Goal: Task Accomplishment & Management: Complete application form

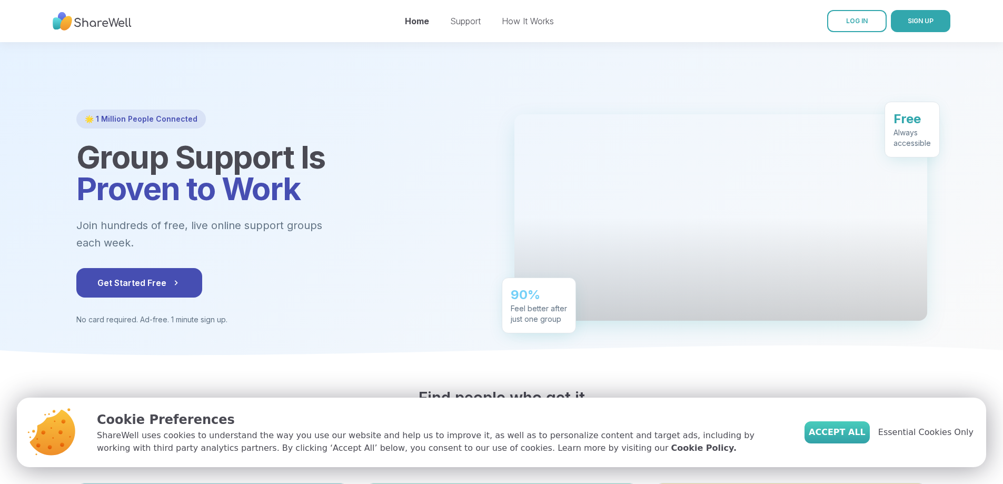
click at [843, 426] on span "Accept All" at bounding box center [837, 432] width 57 height 13
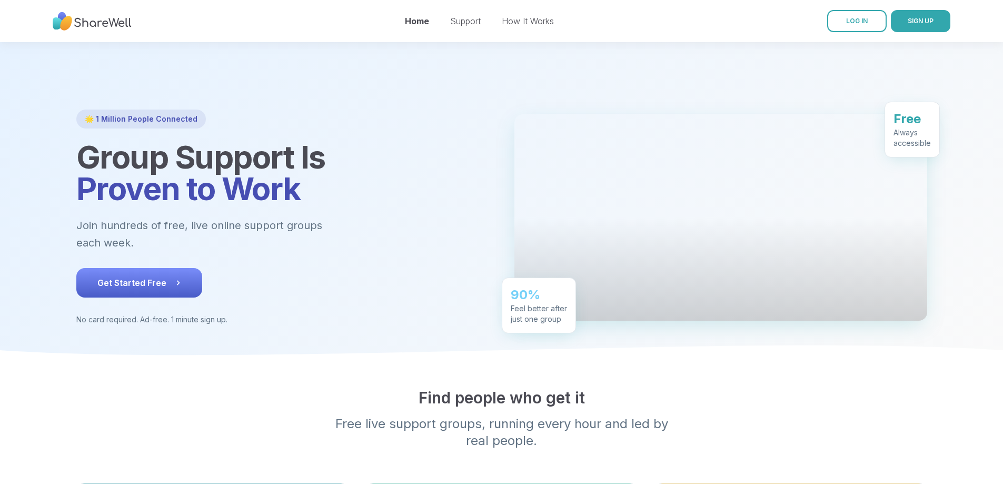
click at [97, 289] on span "Get Started Free" at bounding box center [139, 283] width 84 height 13
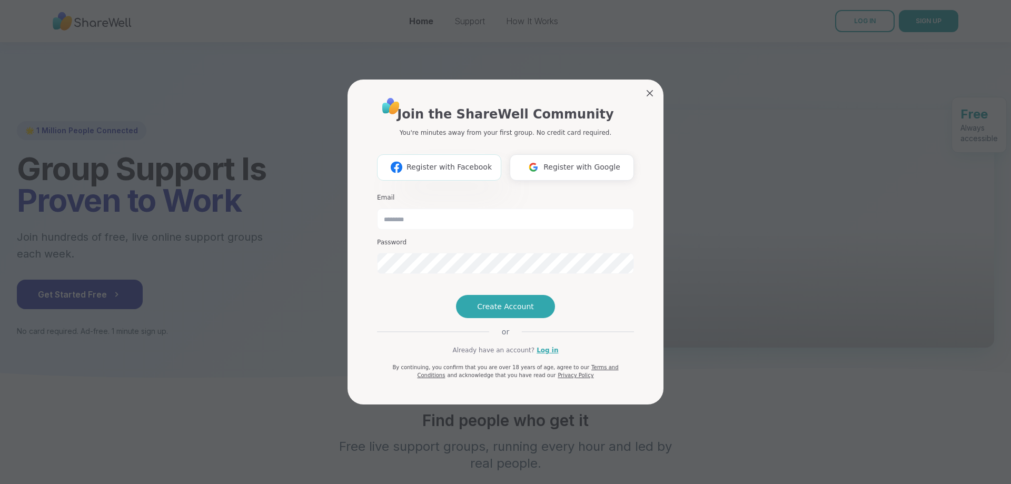
click at [443, 162] on span "Register with Facebook" at bounding box center [449, 167] width 85 height 11
click at [511, 312] on span "Create Account" at bounding box center [505, 306] width 57 height 11
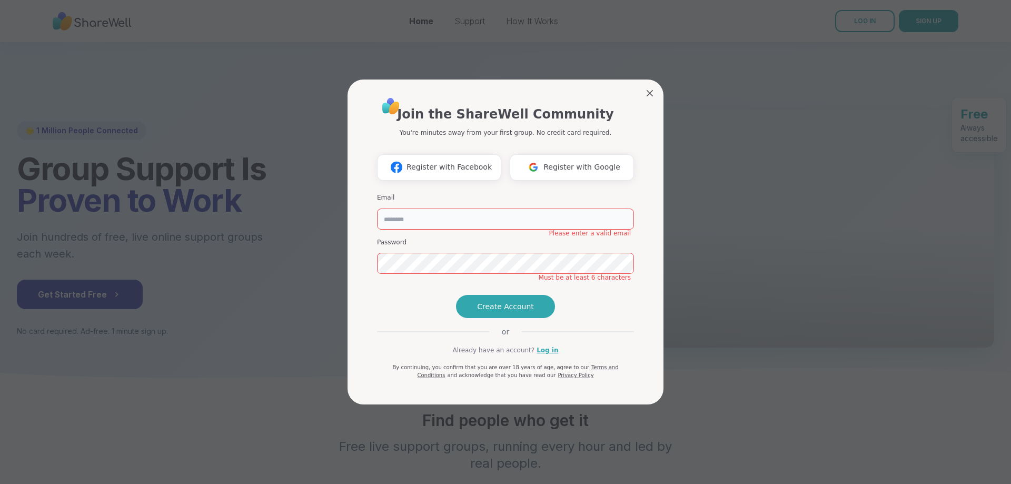
click at [410, 209] on input "email" at bounding box center [505, 219] width 257 height 21
type input "**********"
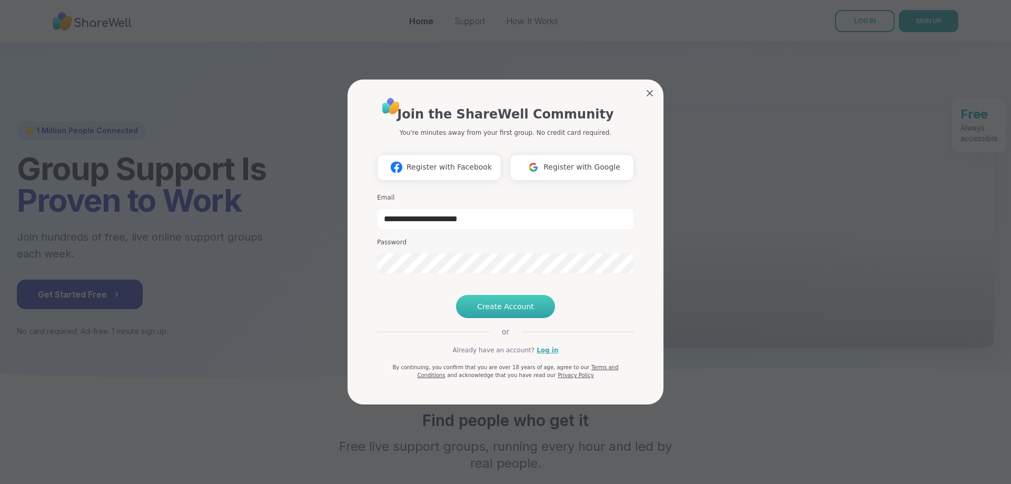
click at [513, 312] on span "Create Account" at bounding box center [505, 306] width 57 height 11
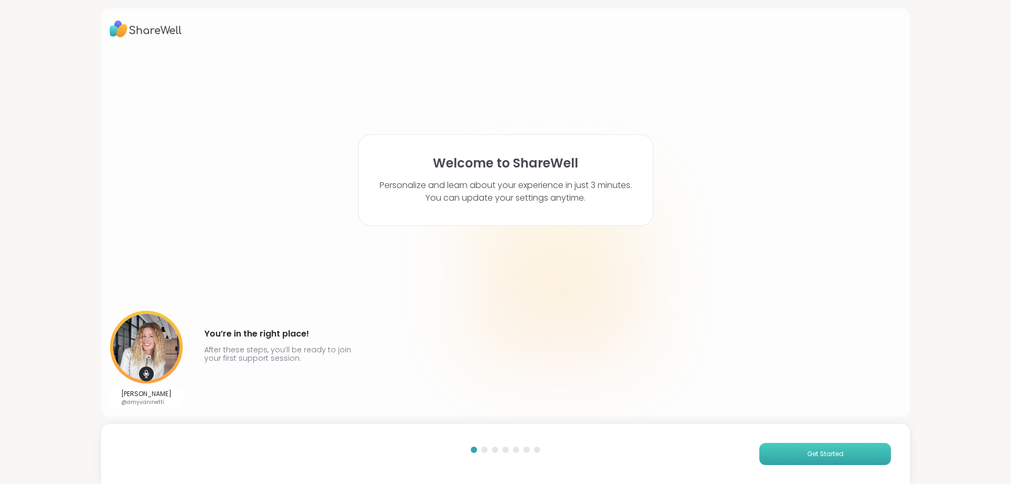
click at [824, 454] on span "Get Started" at bounding box center [825, 453] width 36 height 9
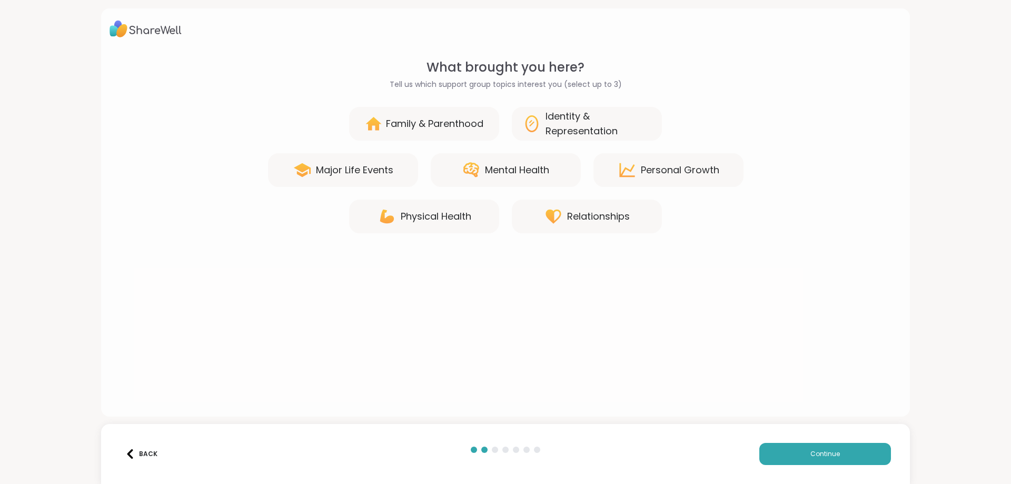
click at [364, 173] on div "Major Life Events" at bounding box center [354, 170] width 77 height 15
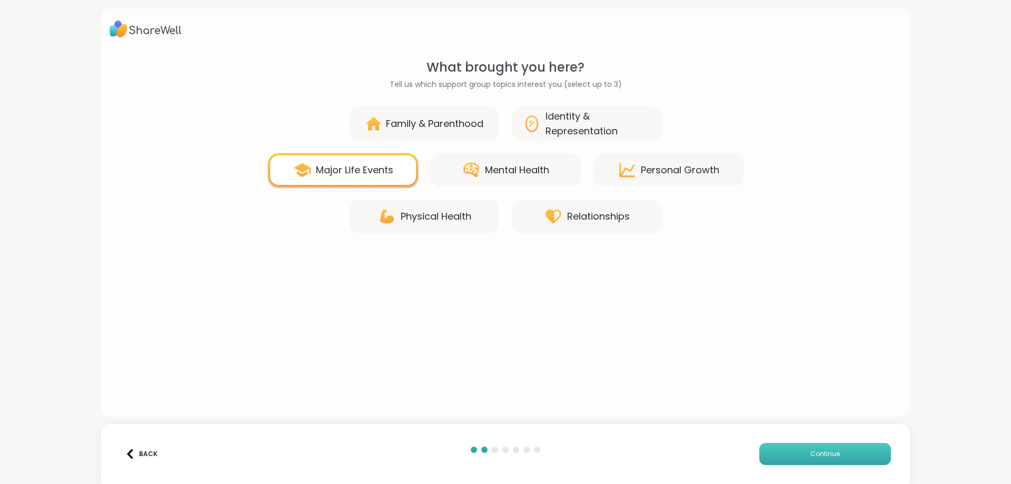
click at [827, 446] on button "Continue" at bounding box center [826, 454] width 132 height 22
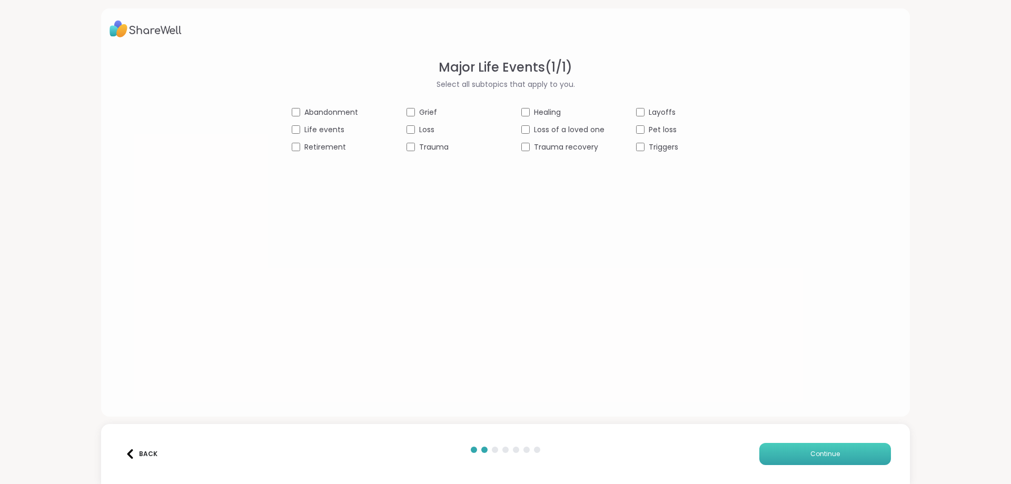
click at [811, 451] on span "Continue" at bounding box center [825, 453] width 29 height 9
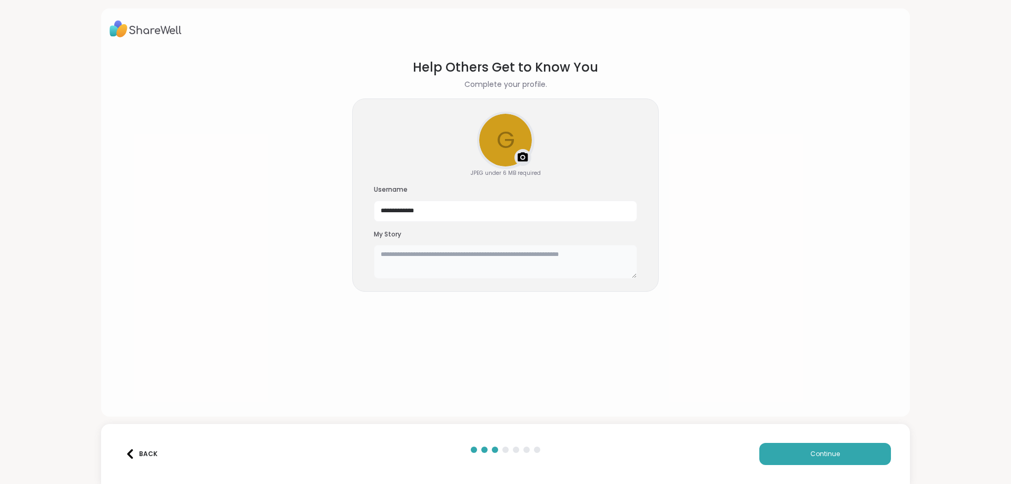
click at [407, 257] on textarea at bounding box center [505, 262] width 263 height 34
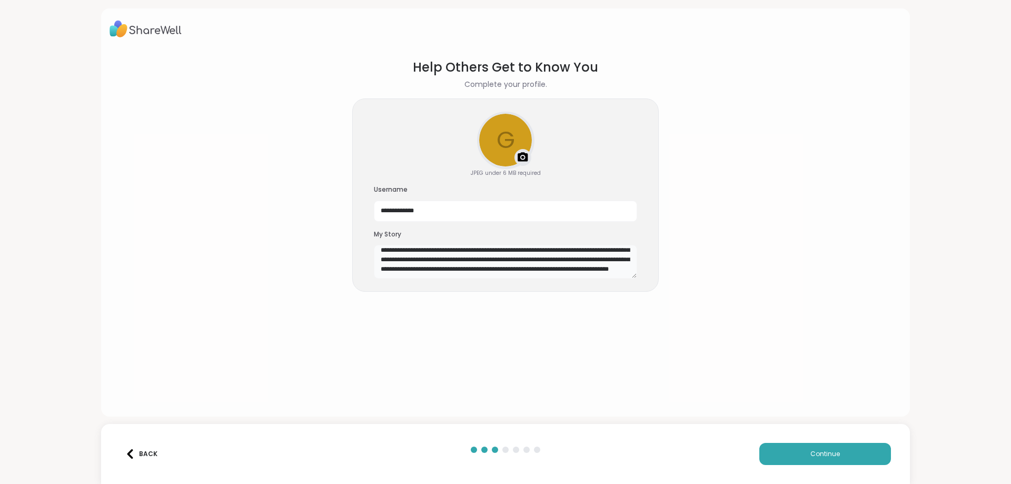
scroll to position [28, 0]
type textarea "**********"
click at [812, 451] on span "Continue" at bounding box center [825, 453] width 29 height 9
